Goal: Information Seeking & Learning: Learn about a topic

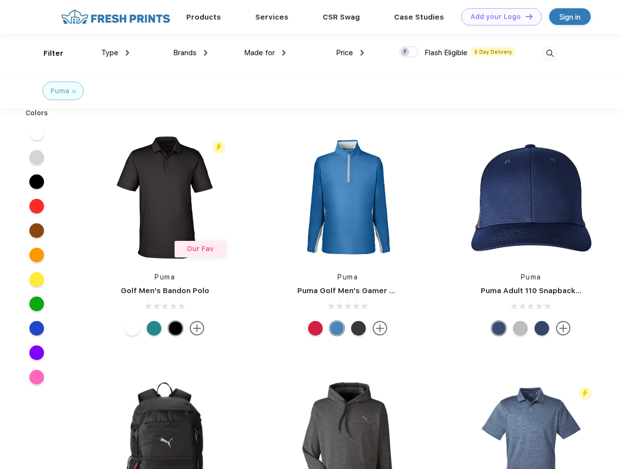
scroll to position [0, 0]
click at [497, 17] on link "Add your Logo Design Tool" at bounding box center [501, 16] width 81 height 17
click at [0, 0] on div "Design Tool" at bounding box center [0, 0] width 0 height 0
click at [524, 16] on link "Add your Logo Design Tool" at bounding box center [501, 16] width 81 height 17
click at [47, 53] on div "Filter" at bounding box center [53, 53] width 20 height 11
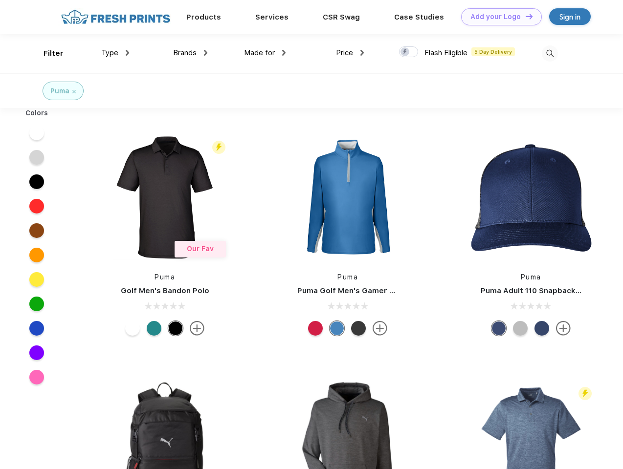
click at [115, 53] on span "Type" at bounding box center [109, 52] width 17 height 9
click at [190, 53] on span "Brands" at bounding box center [184, 52] width 23 height 9
click at [265, 53] on span "Made for" at bounding box center [259, 52] width 31 height 9
click at [350, 53] on span "Price" at bounding box center [344, 52] width 17 height 9
click at [409, 52] on div at bounding box center [408, 51] width 19 height 11
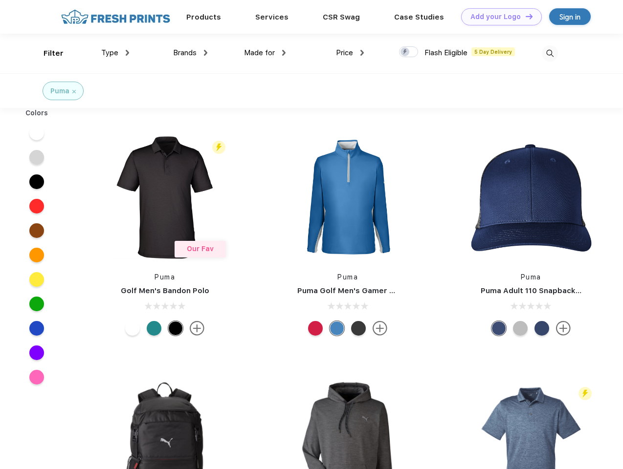
click at [405, 52] on input "checkbox" at bounding box center [402, 49] width 6 height 6
checkbox input "true"
